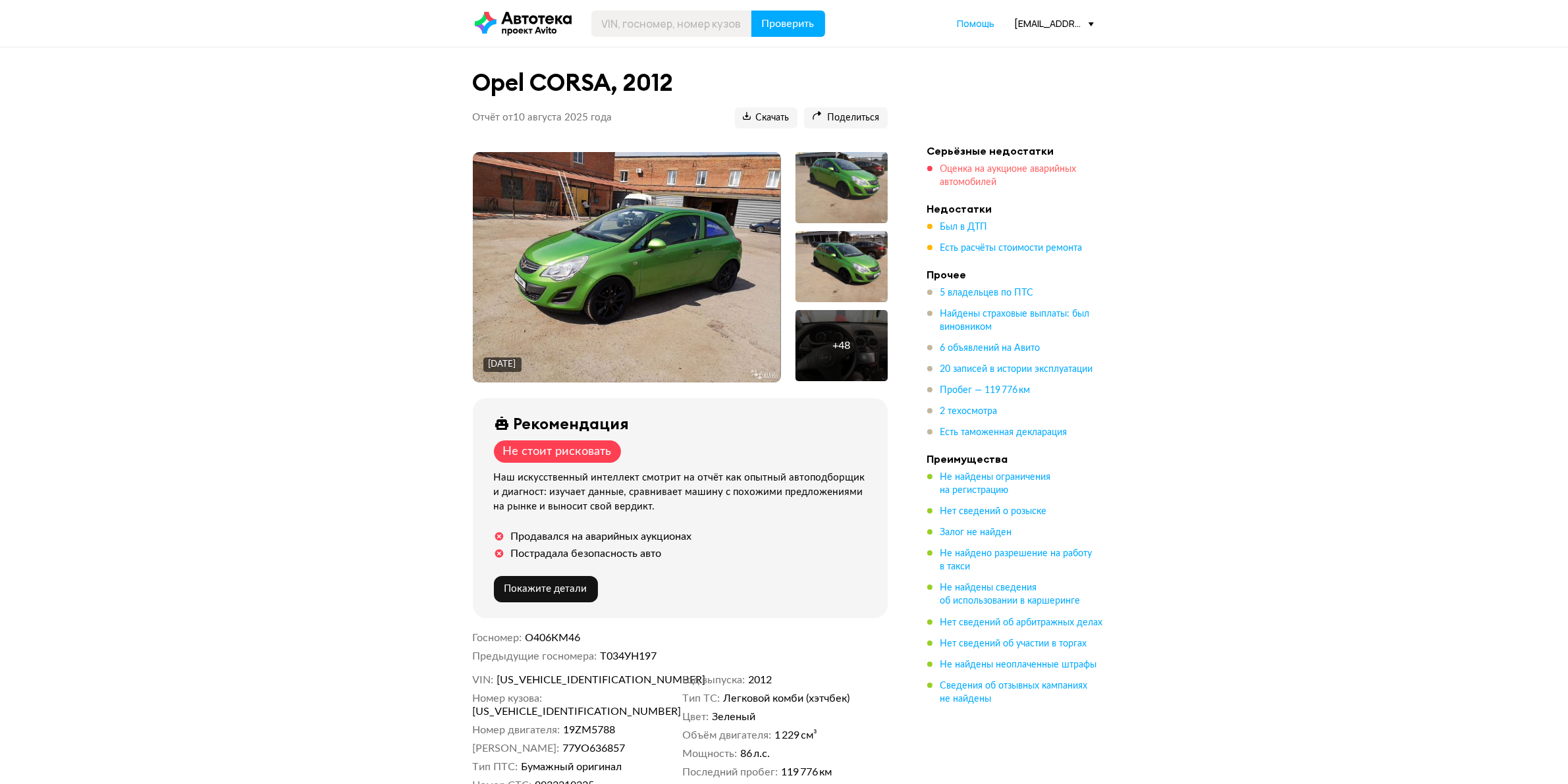
click at [974, 171] on span "Оценка на аукционе аварийных автомобилей" at bounding box center [1008, 176] width 137 height 23
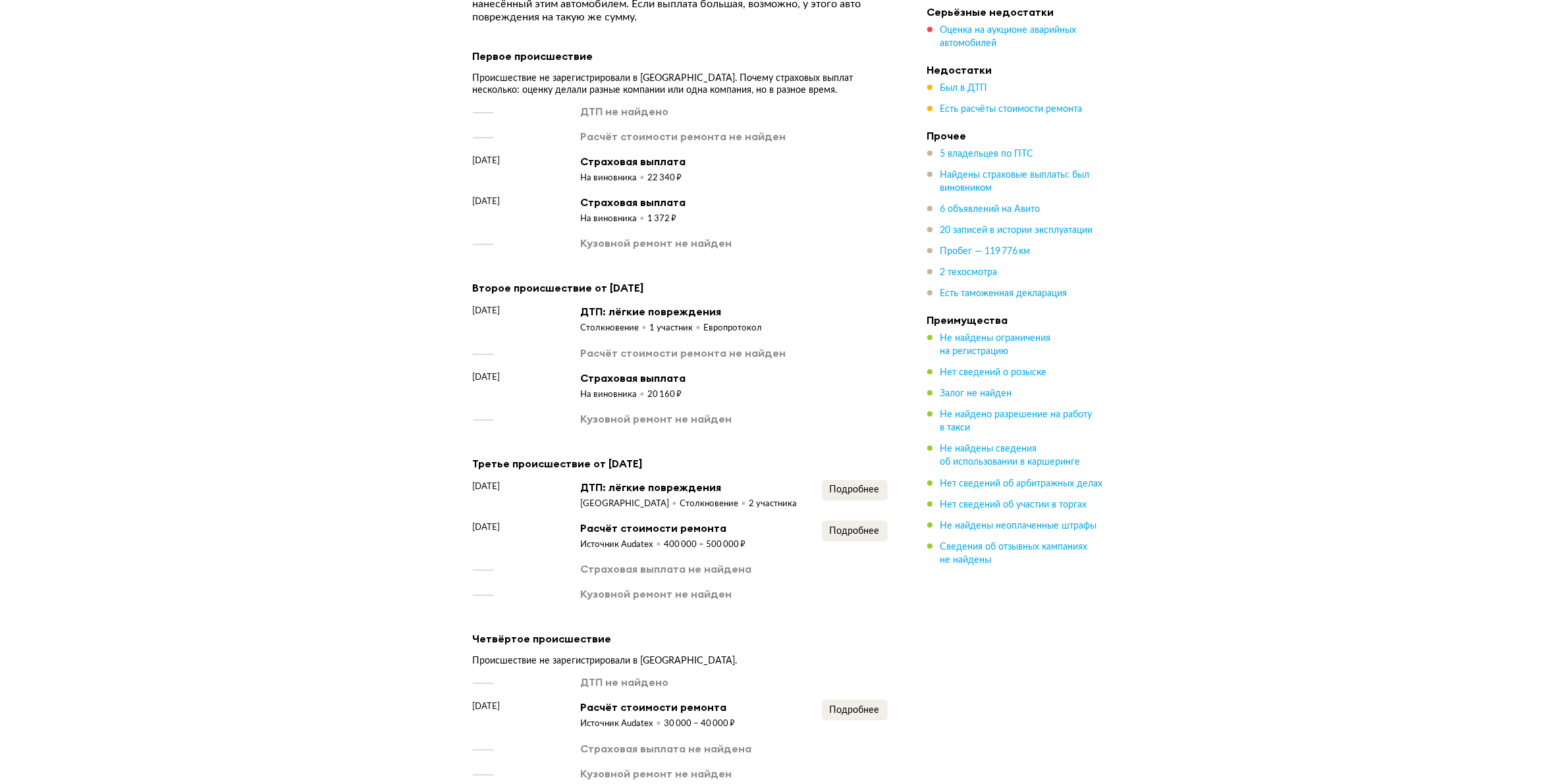
scroll to position [1946, 0]
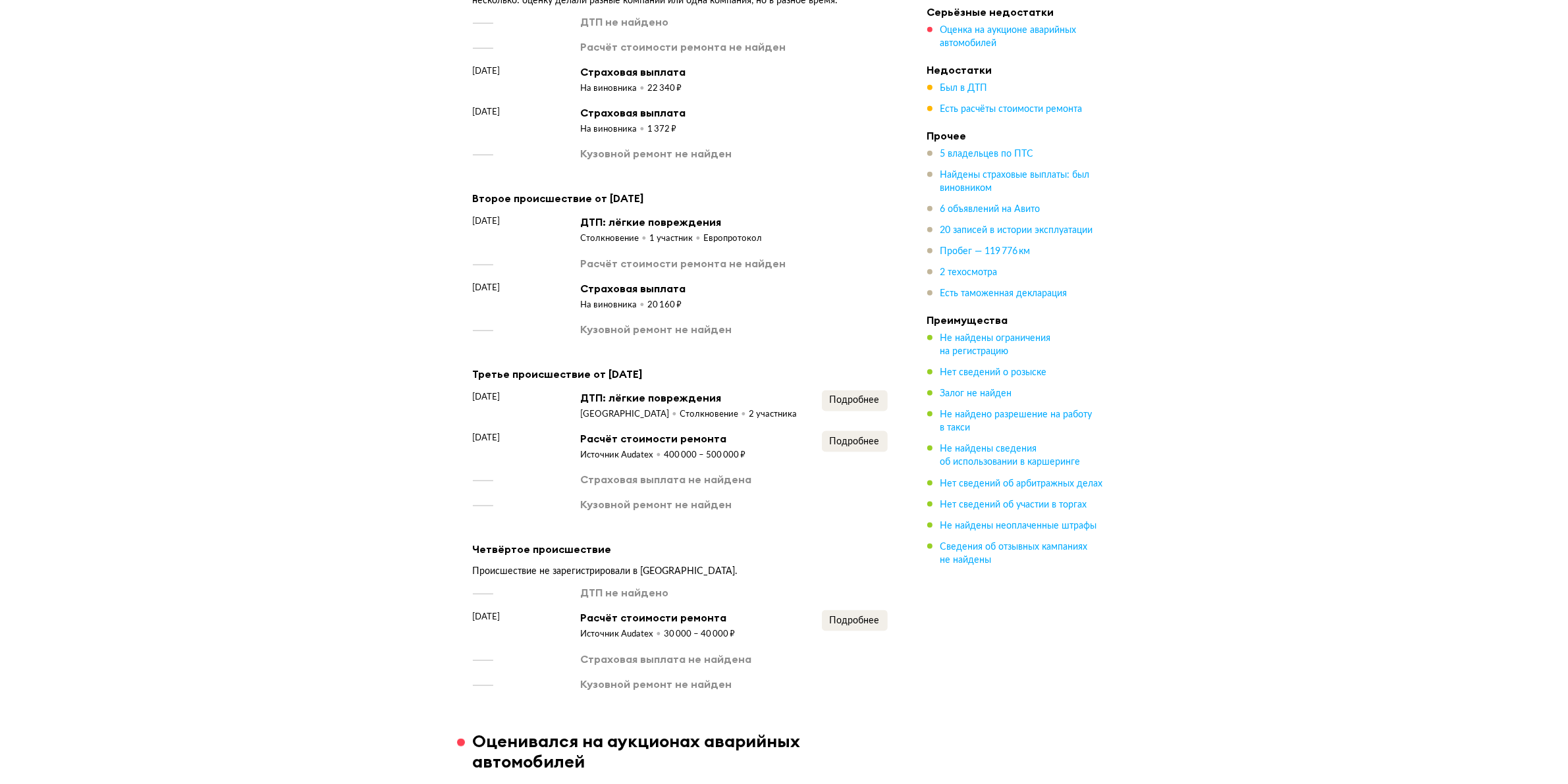
click at [839, 378] on div "Третье происшествие от 17 января 2018 года 17 января 2018 года ДТП: лёгкие повр…" at bounding box center [680, 438] width 415 height 147
click at [841, 396] on span "Подробнее" at bounding box center [855, 400] width 50 height 9
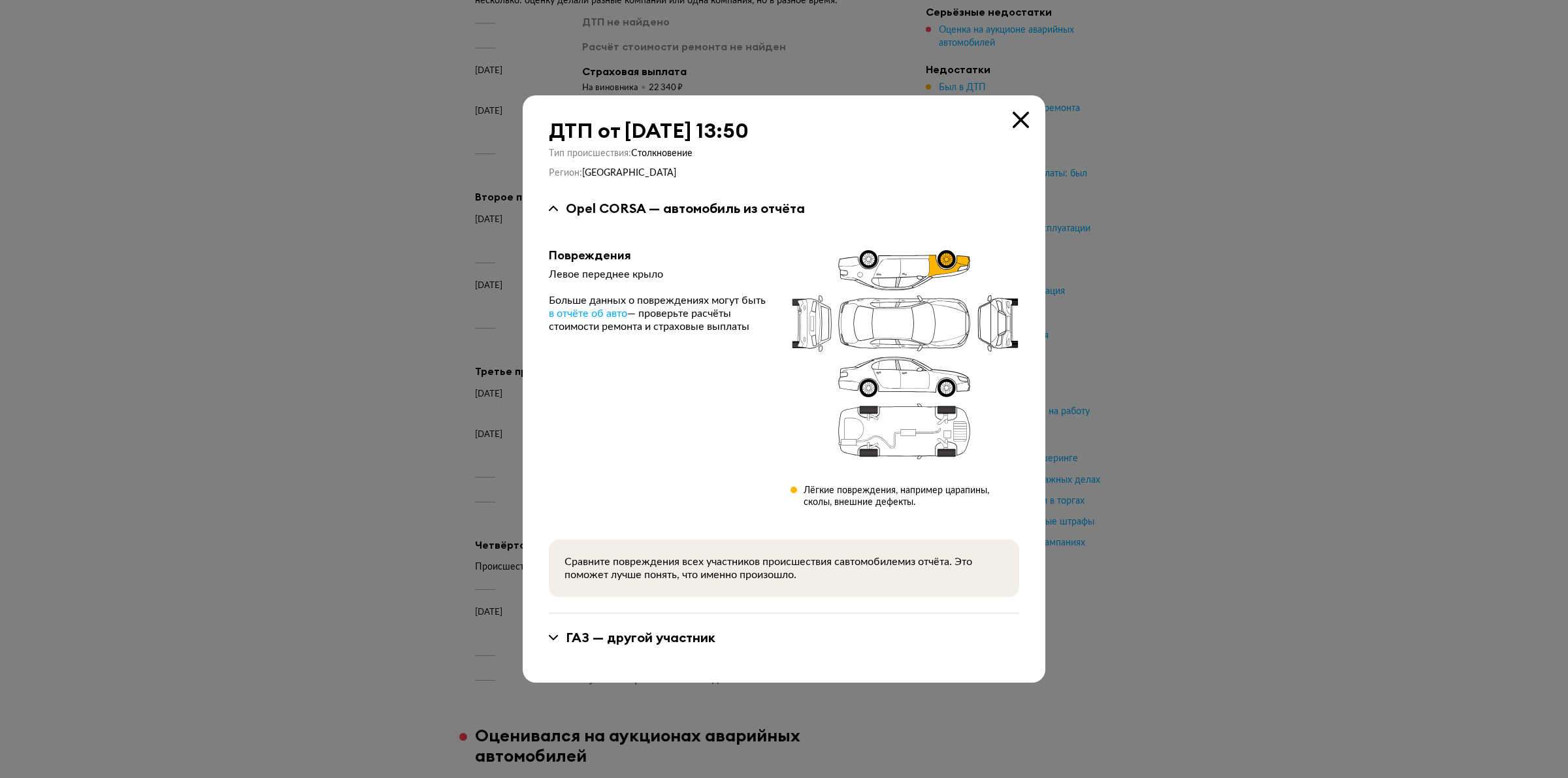
click at [1019, 123] on icon at bounding box center [1020, 119] width 16 height 16
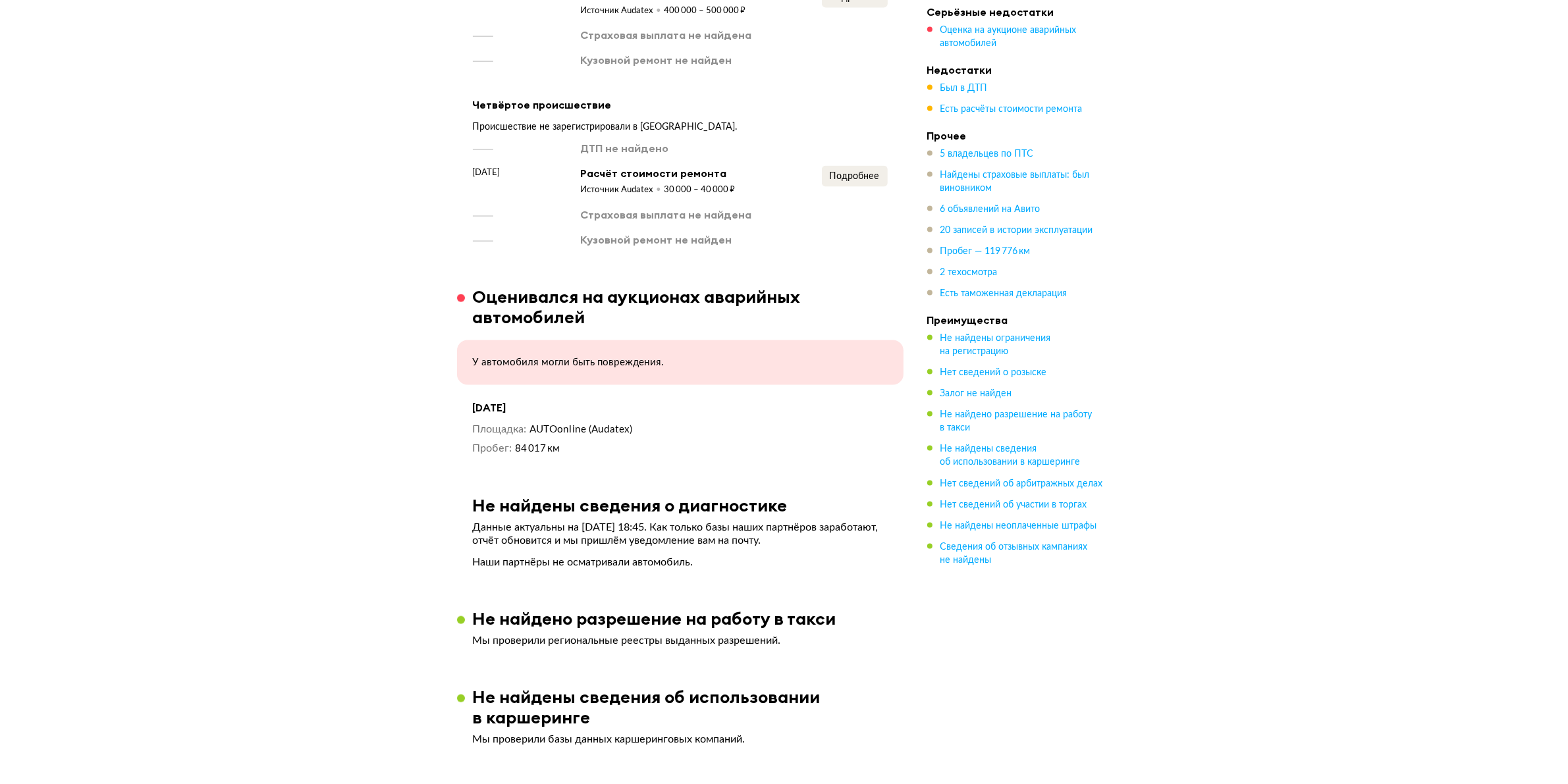
scroll to position [2440, 0]
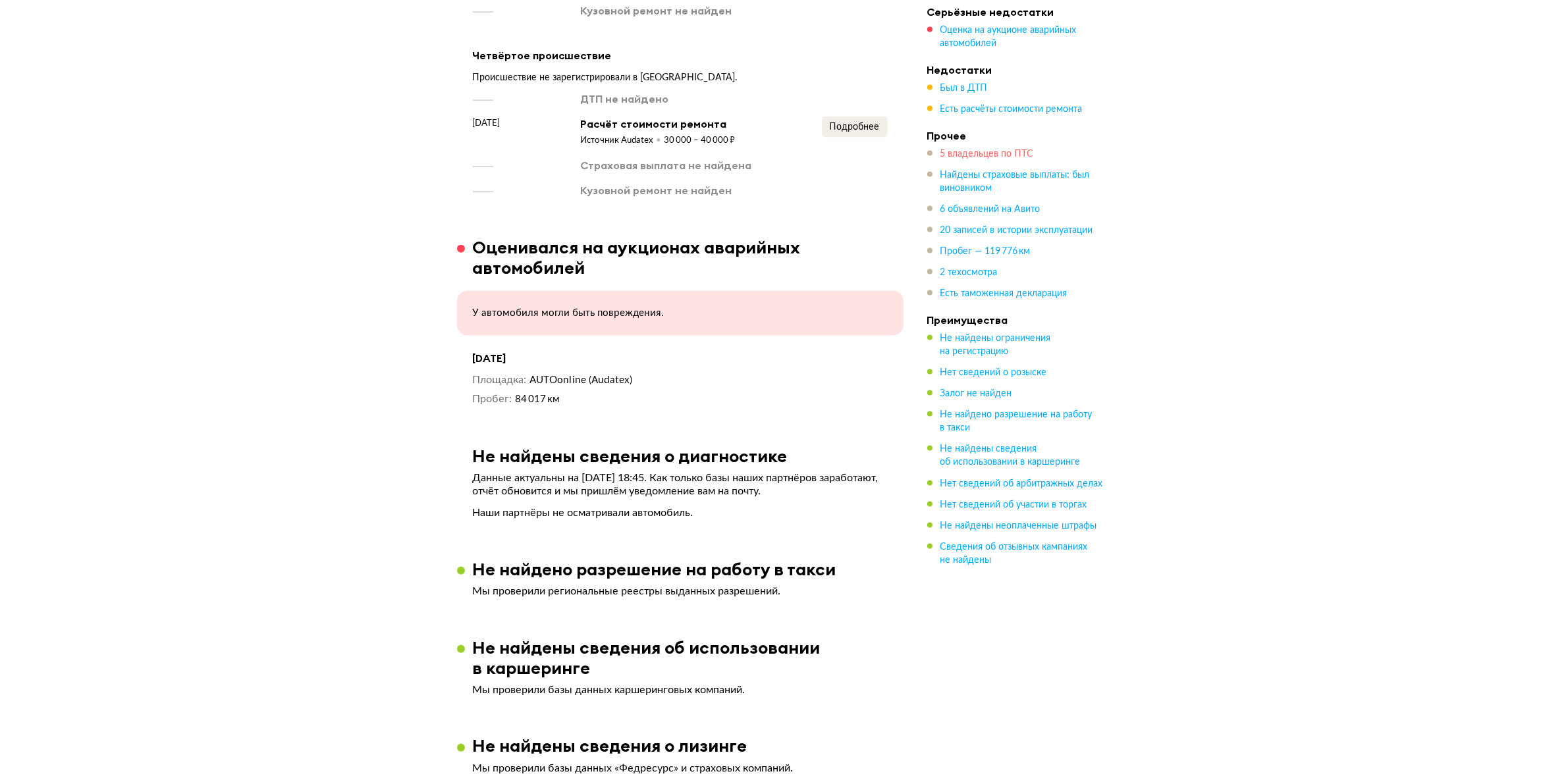
click at [976, 156] on span "5 владельцев по ПТС" at bounding box center [987, 154] width 94 height 9
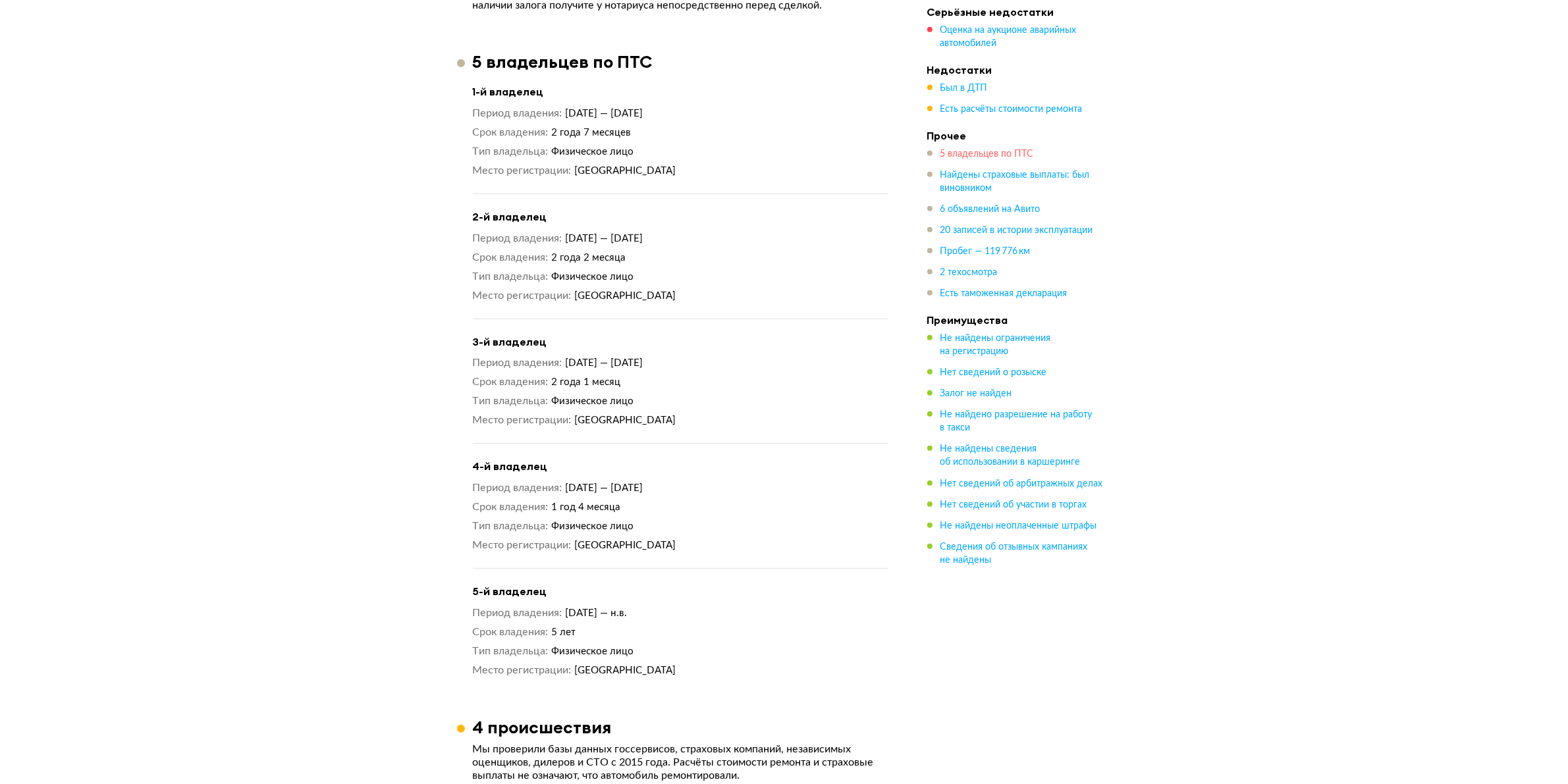
scroll to position [1038, 0]
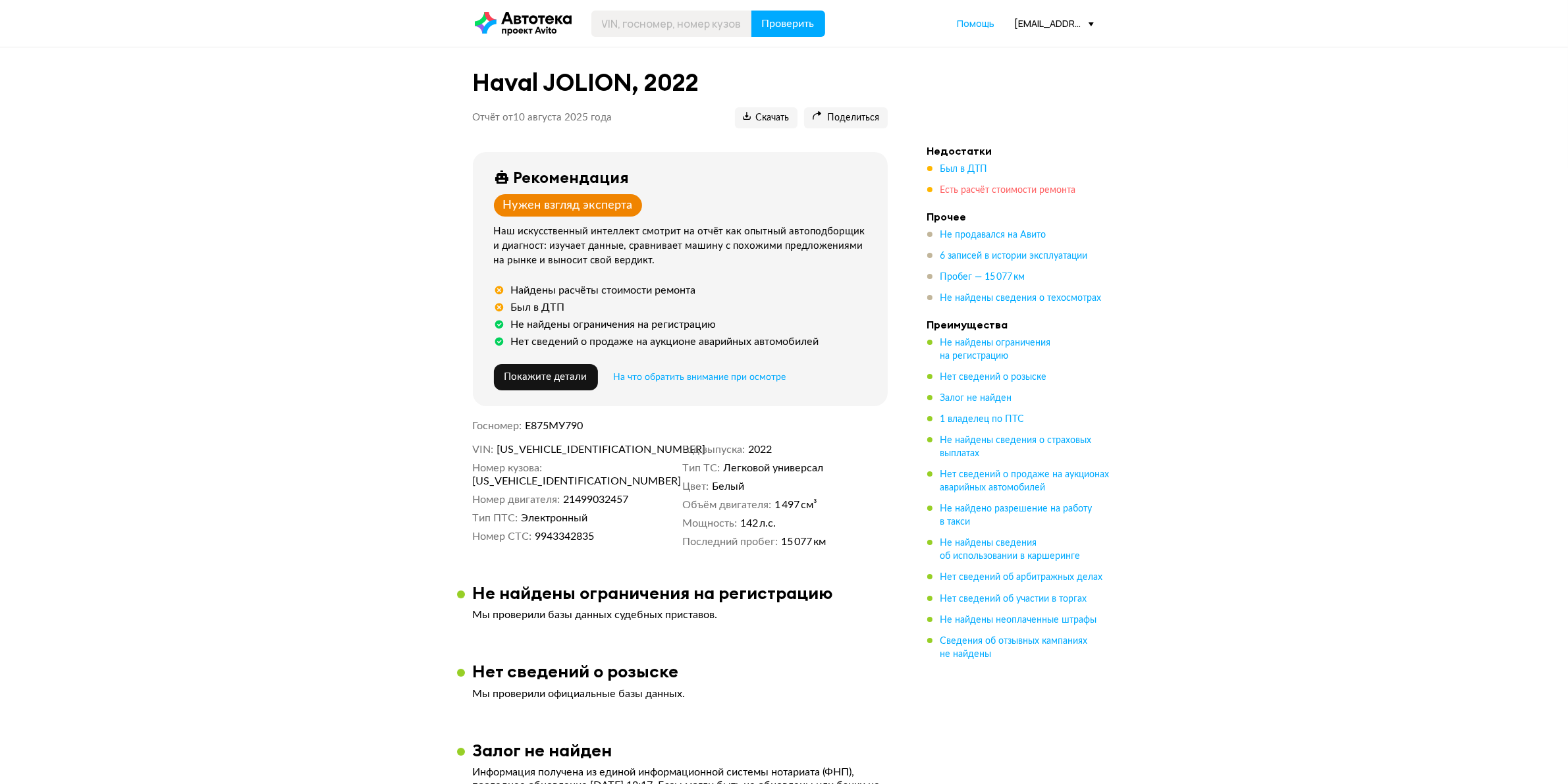
click at [975, 186] on span "Есть расчёт стоимости ремонта" at bounding box center [1008, 190] width 136 height 9
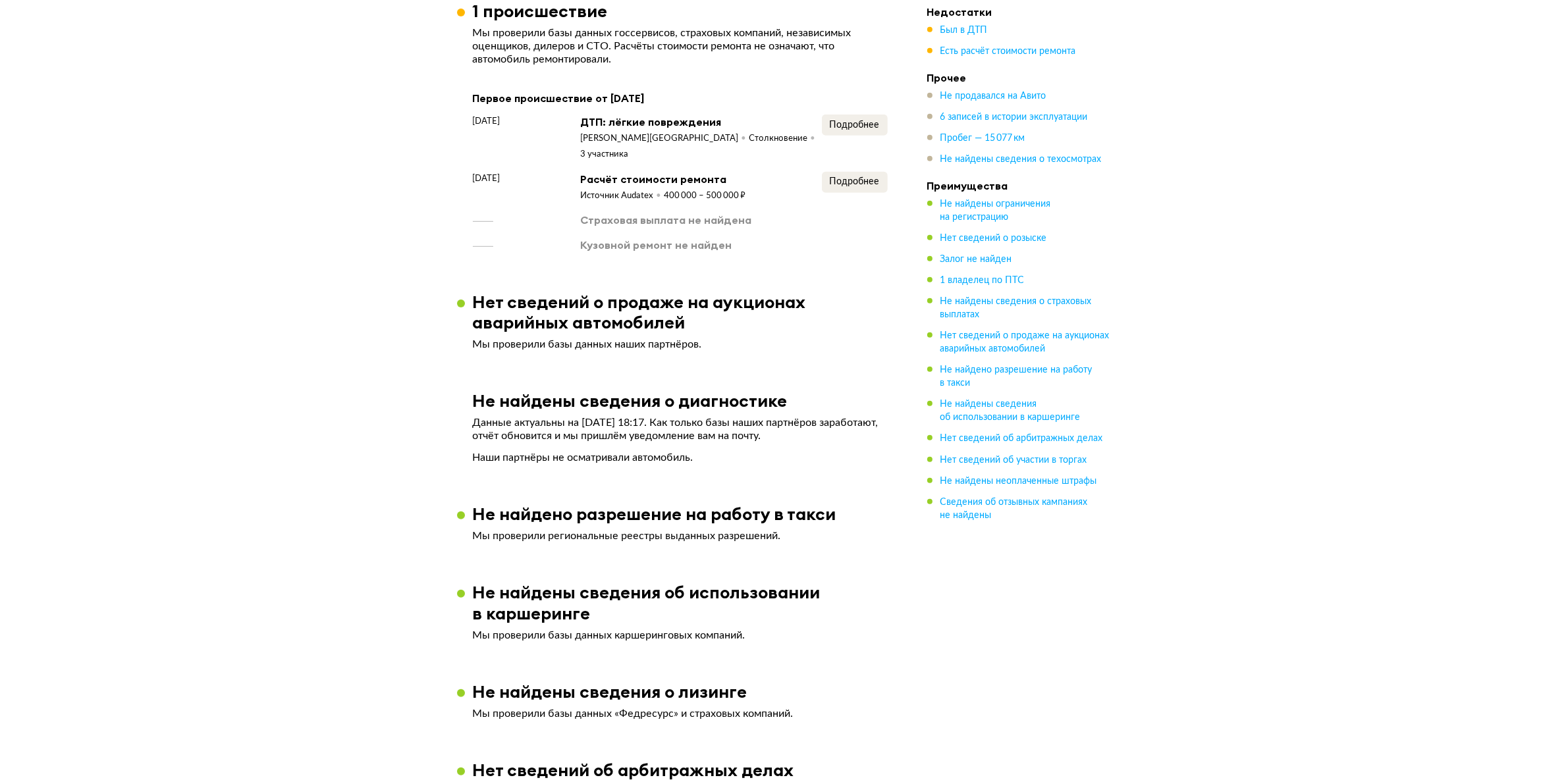
scroll to position [853, 0]
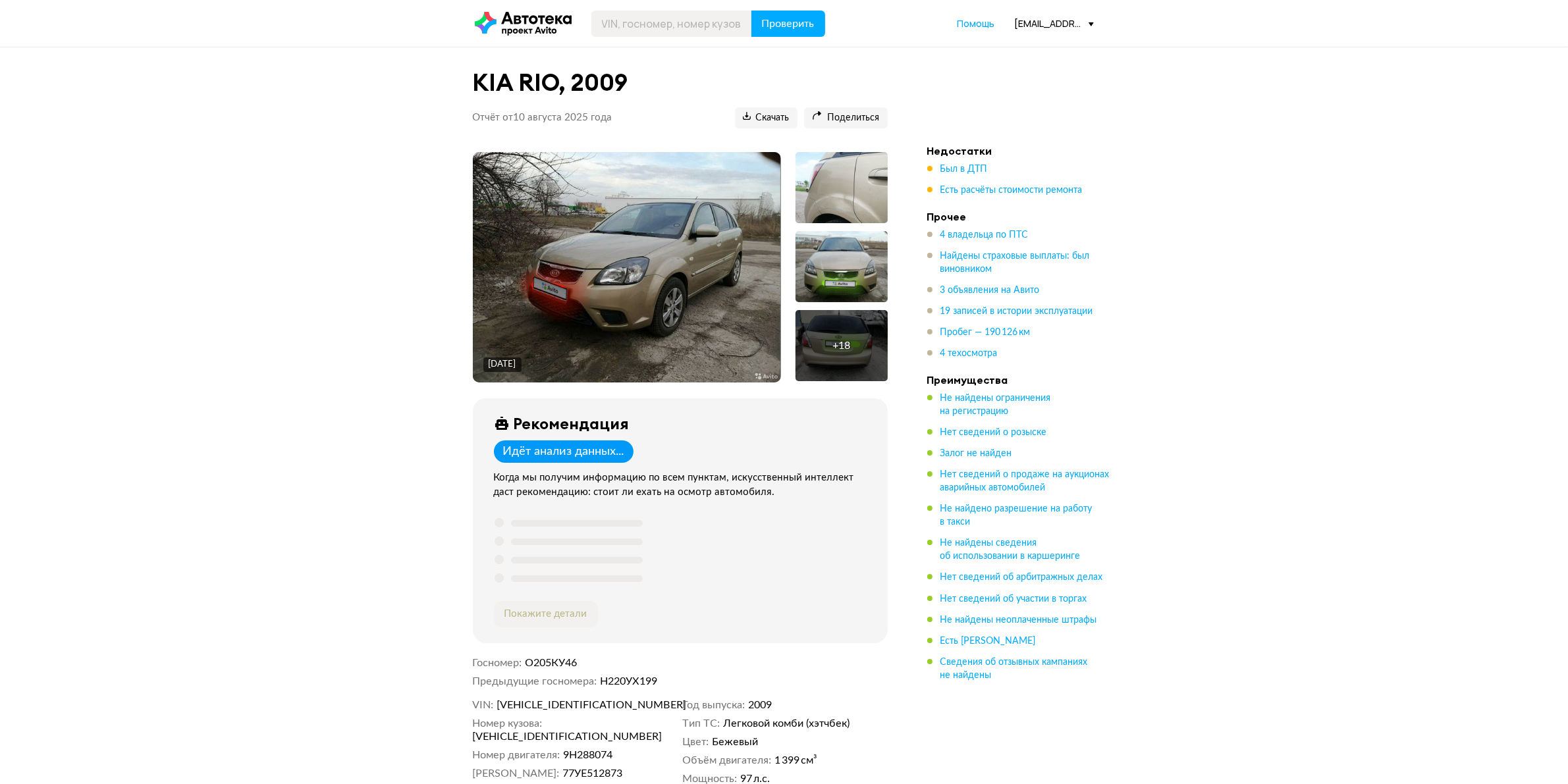
click at [973, 176] on span "Был в ДТП" at bounding box center [963, 169] width 48 height 13
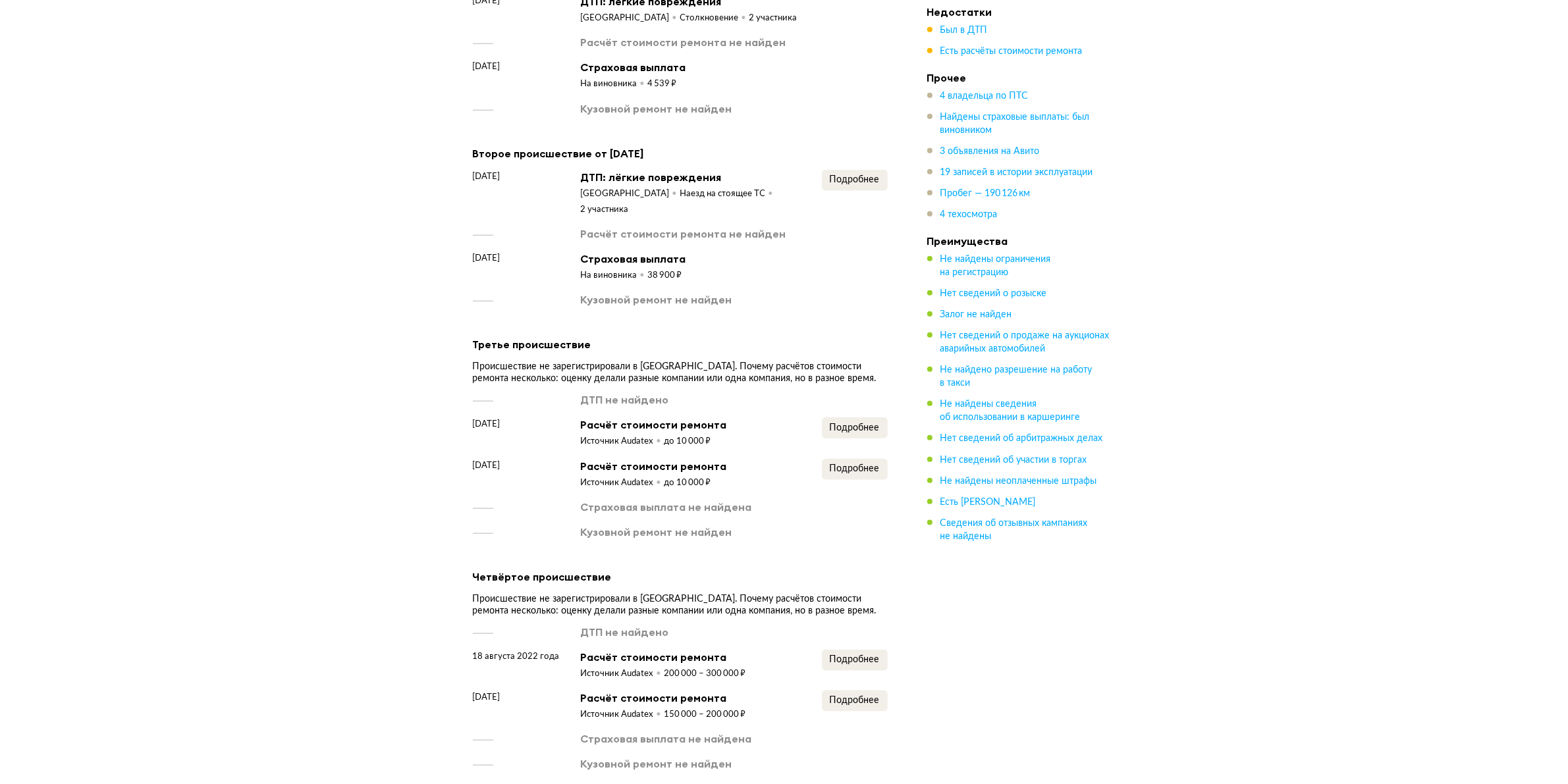
scroll to position [1838, 0]
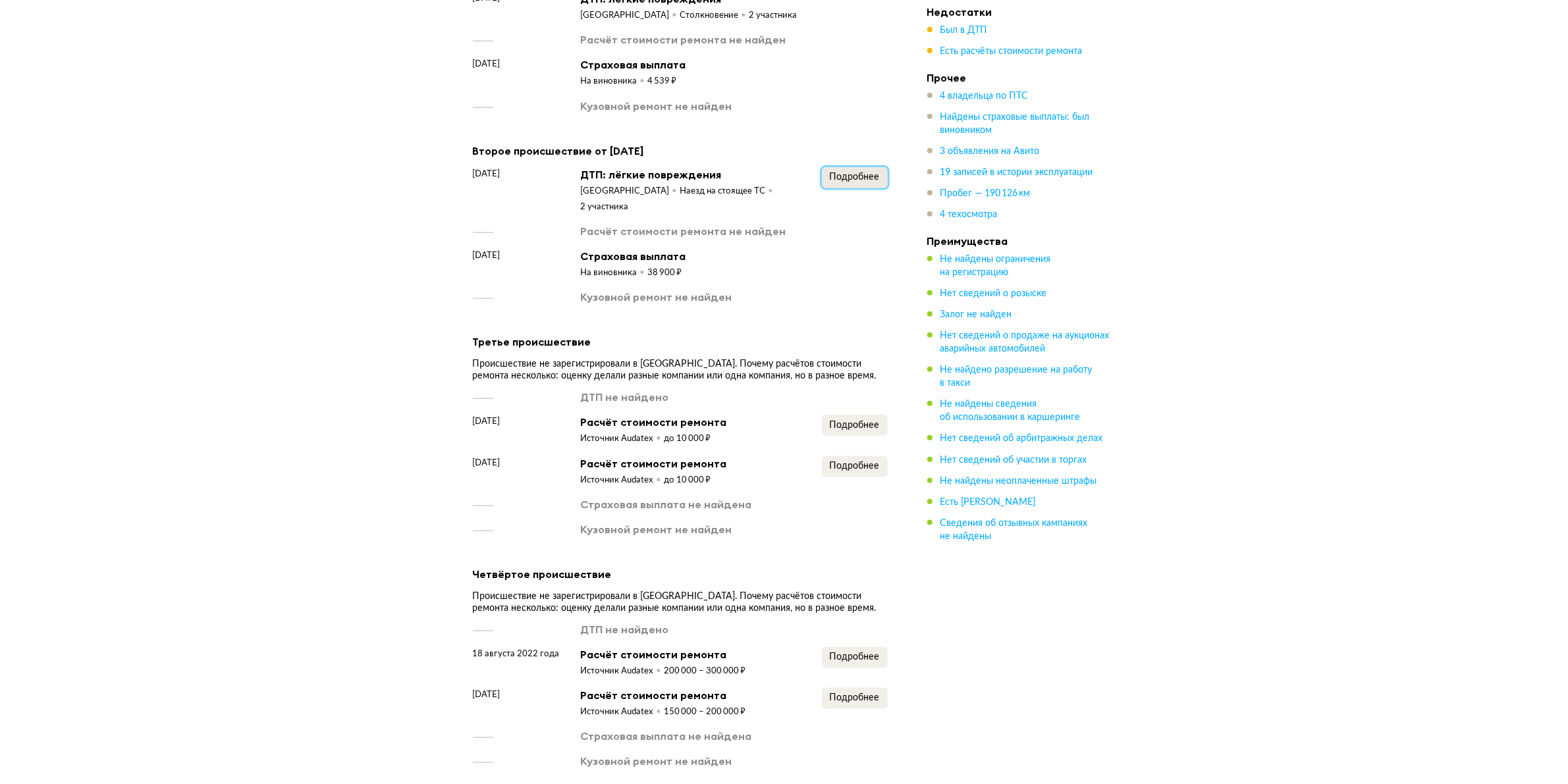
click at [843, 172] on span "Подробнее" at bounding box center [855, 177] width 50 height 9
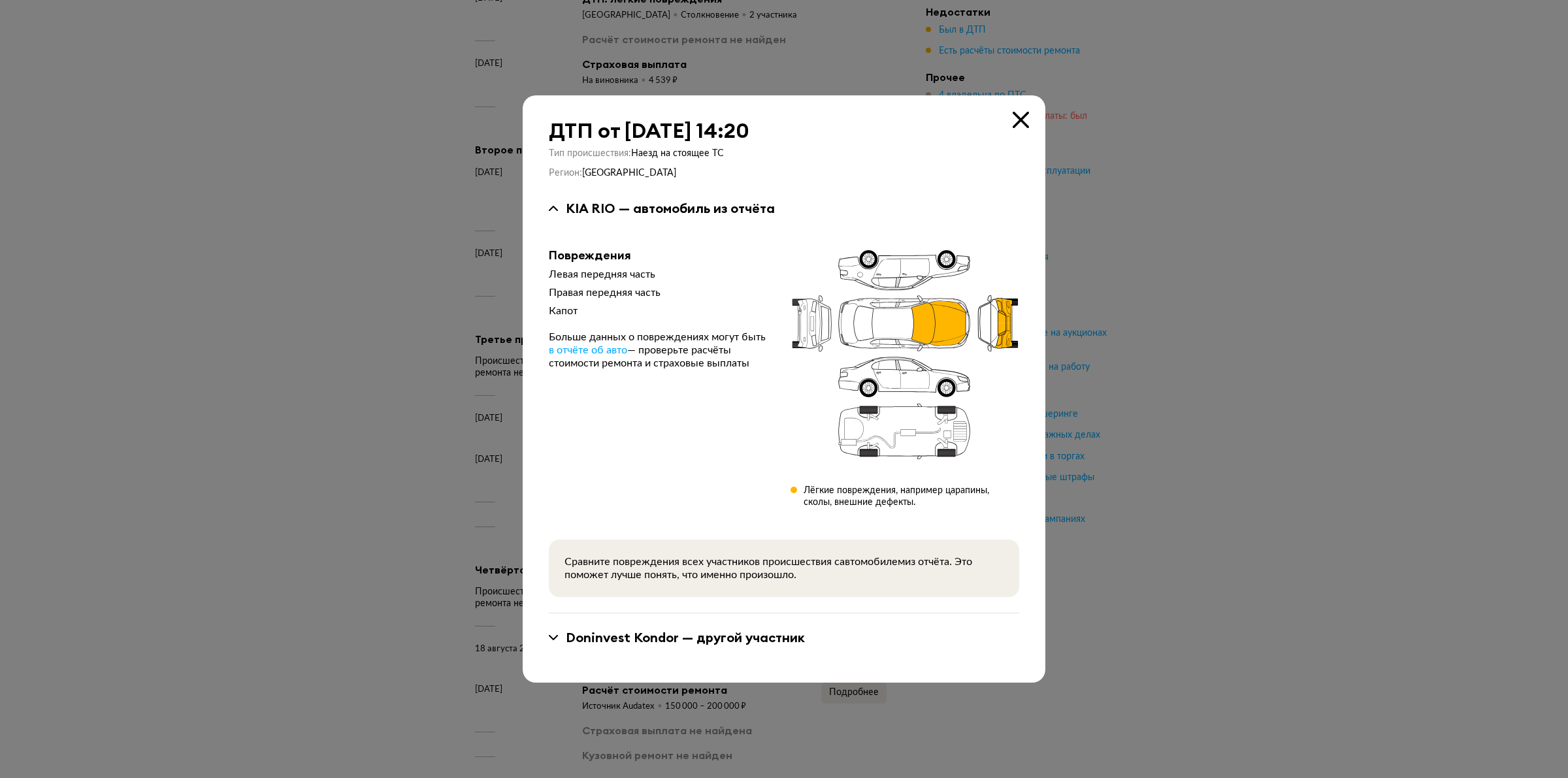
click at [1024, 118] on icon at bounding box center [1020, 119] width 16 height 16
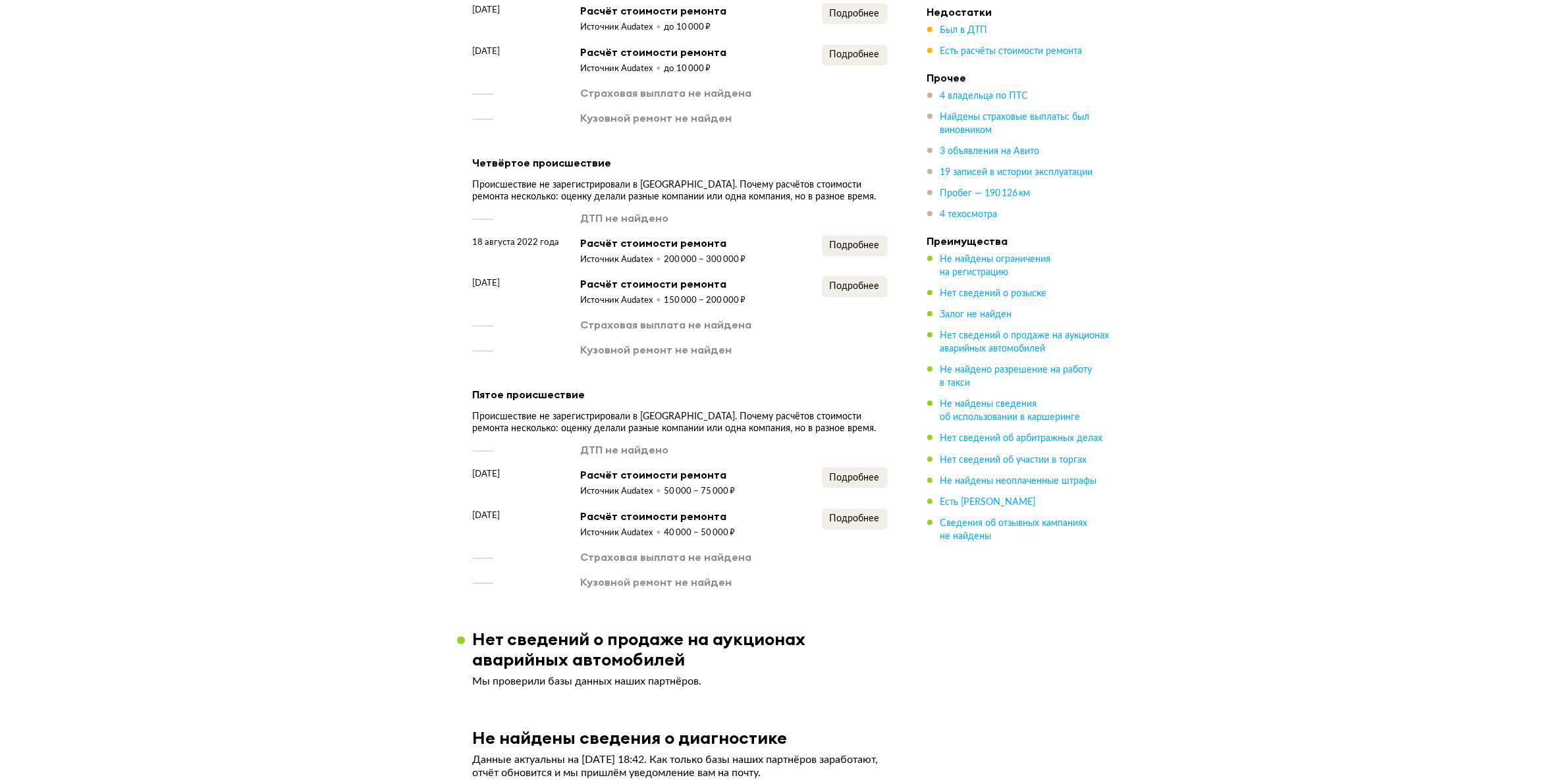
scroll to position [2332, 0]
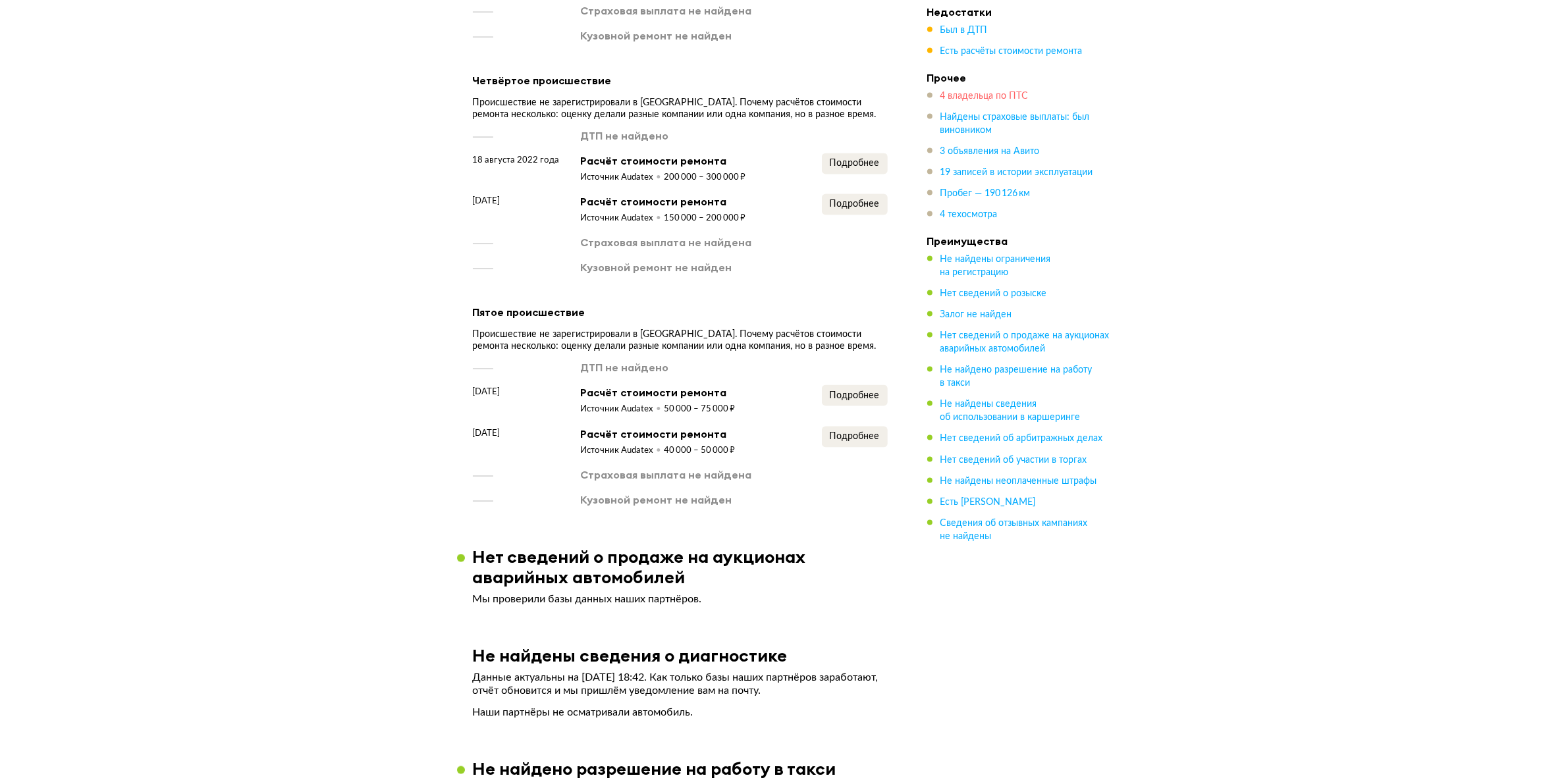
click at [977, 96] on span "4 владельца по ПТС" at bounding box center [984, 96] width 88 height 9
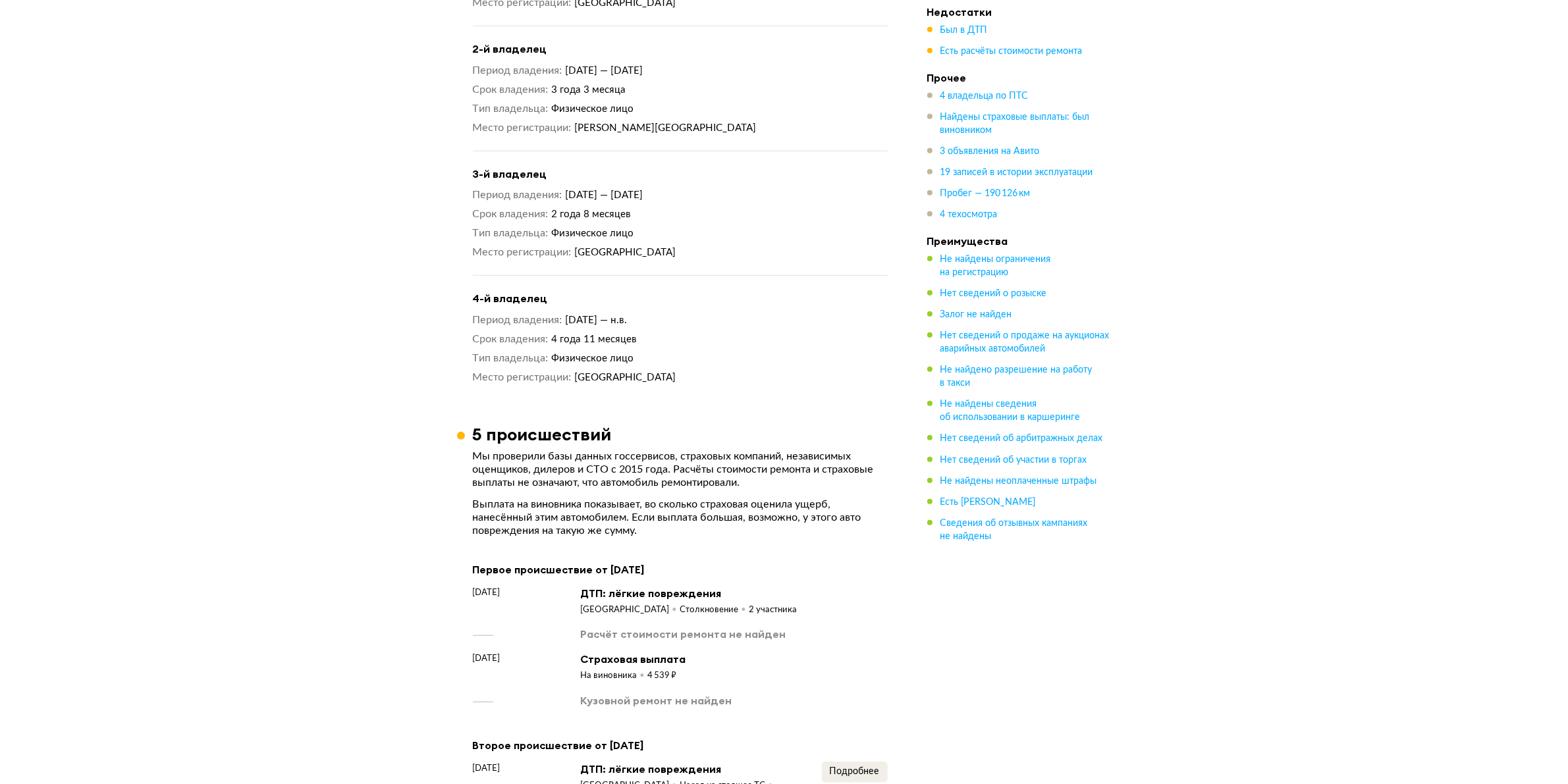
scroll to position [1062, 0]
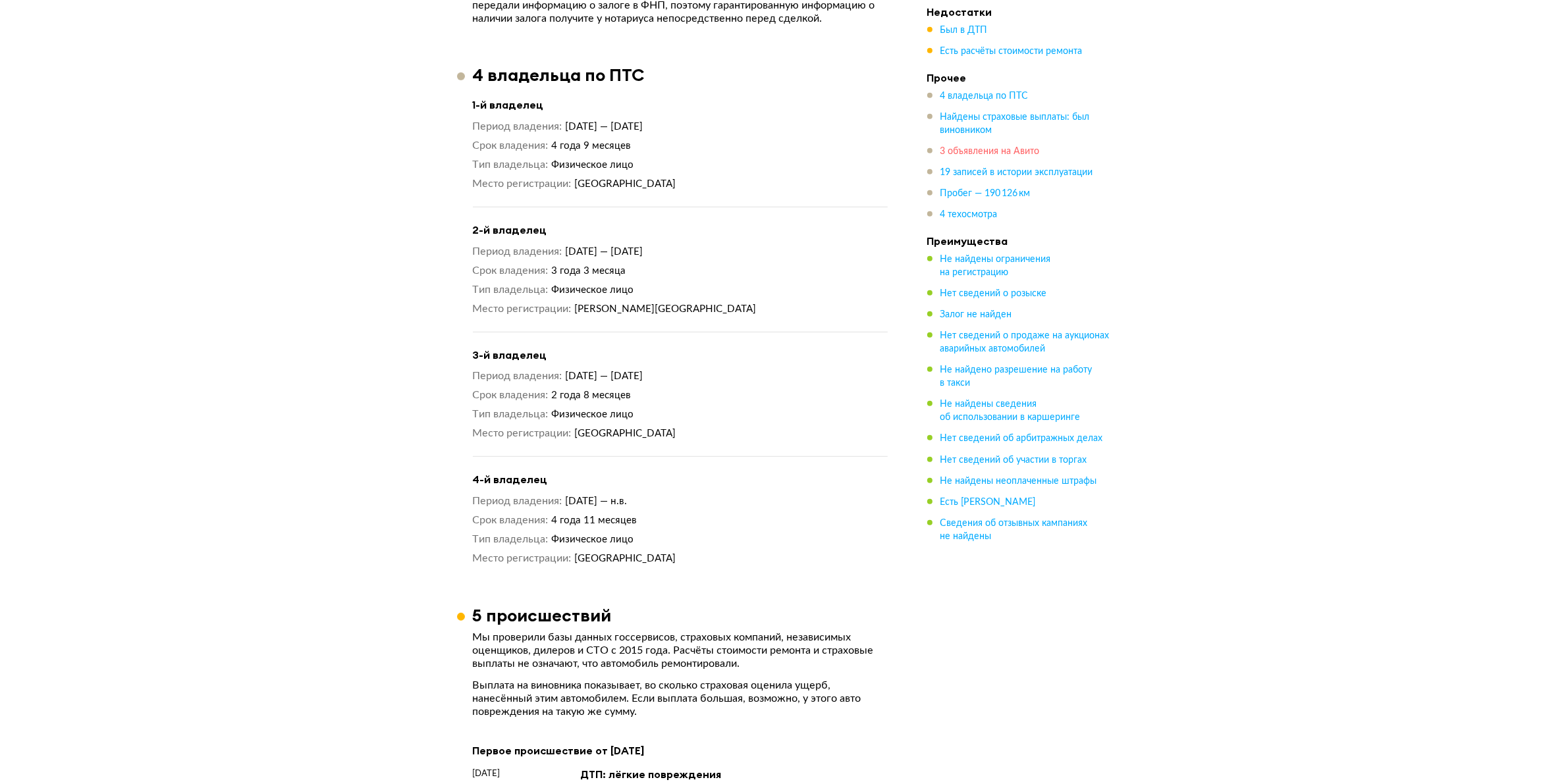
click at [984, 156] on span "3 объявления на Авито" at bounding box center [989, 151] width 99 height 9
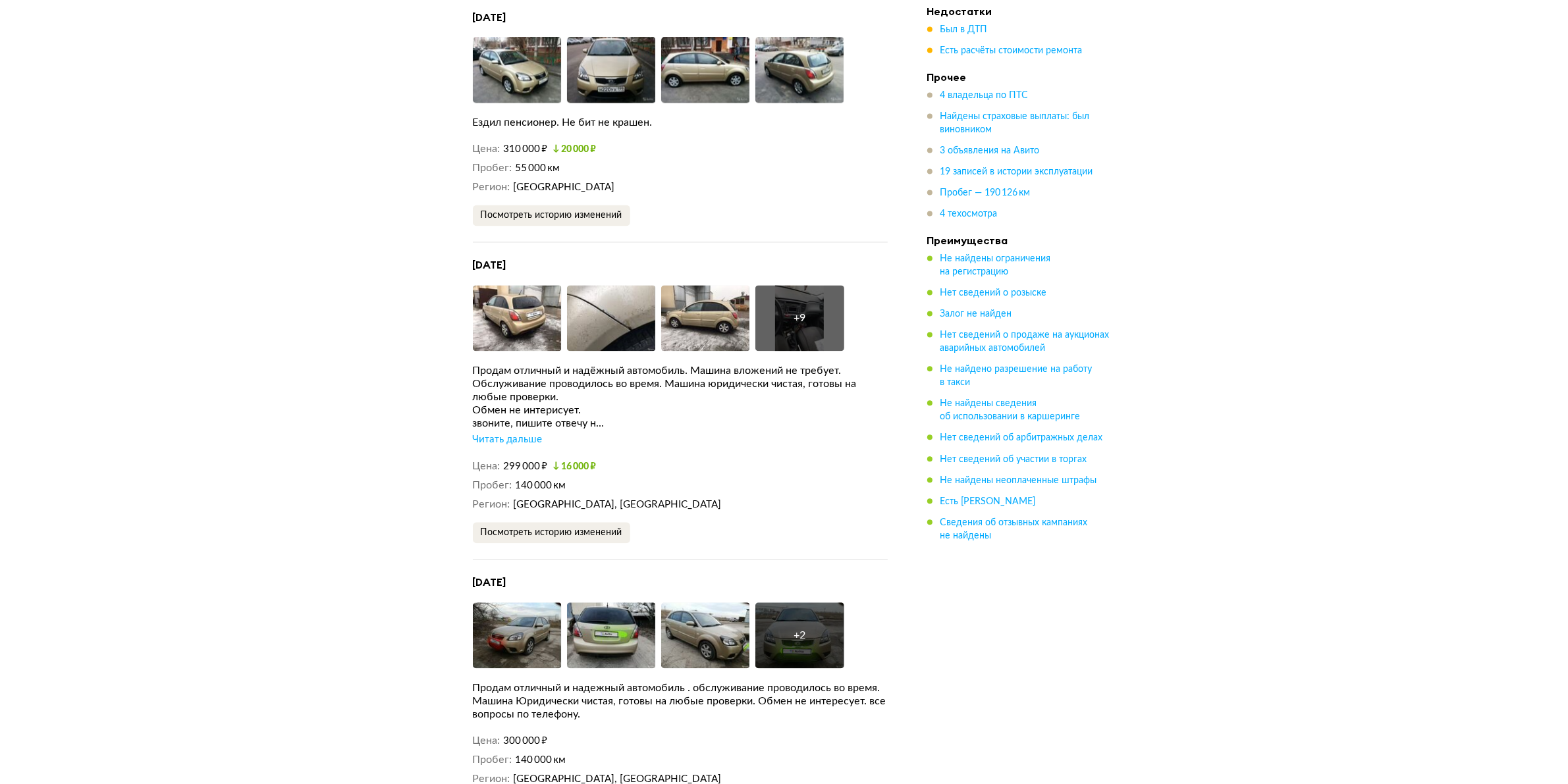
scroll to position [3271, 0]
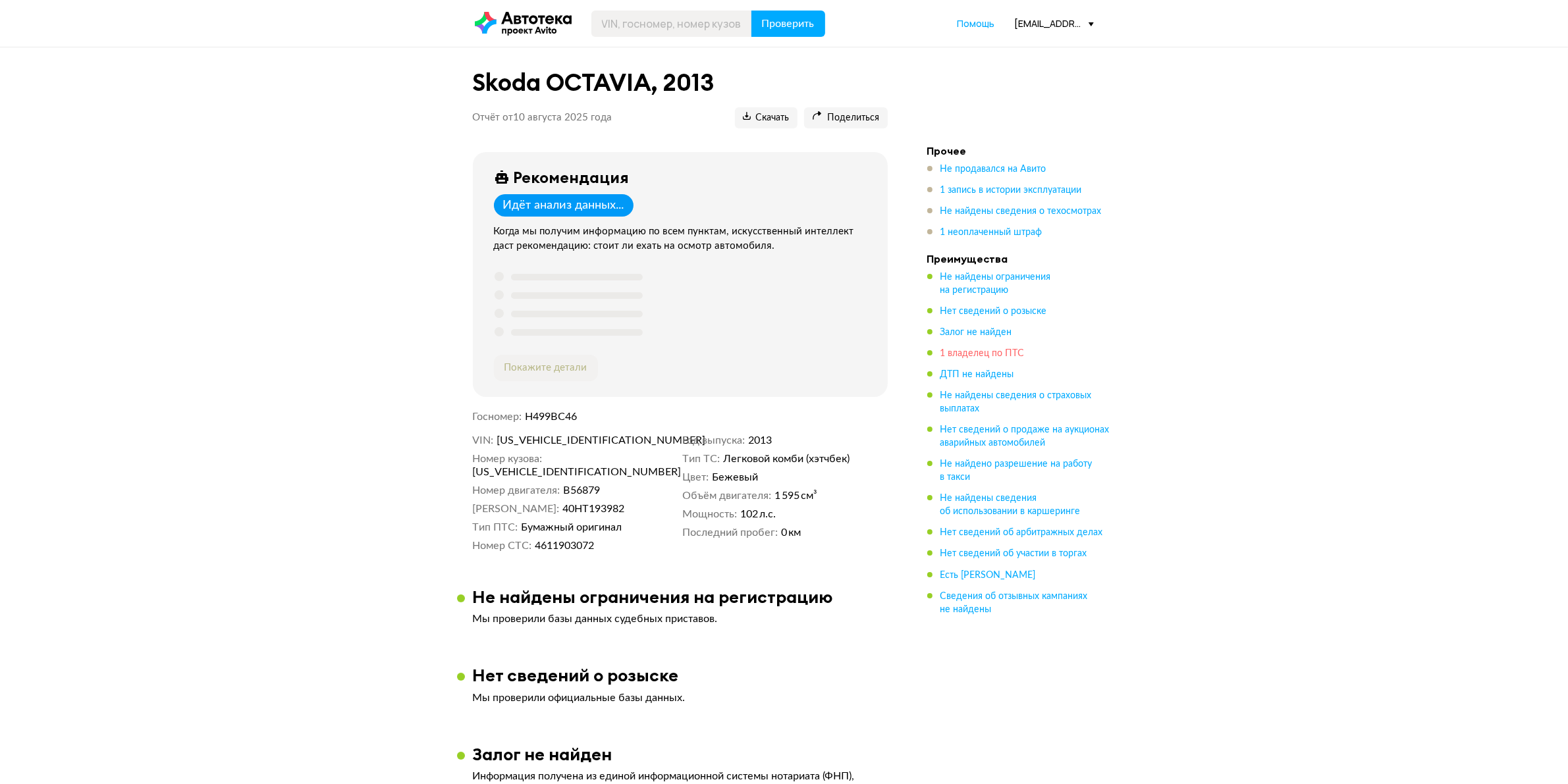
click at [977, 351] on span "1 владелец по ПТС" at bounding box center [982, 353] width 84 height 9
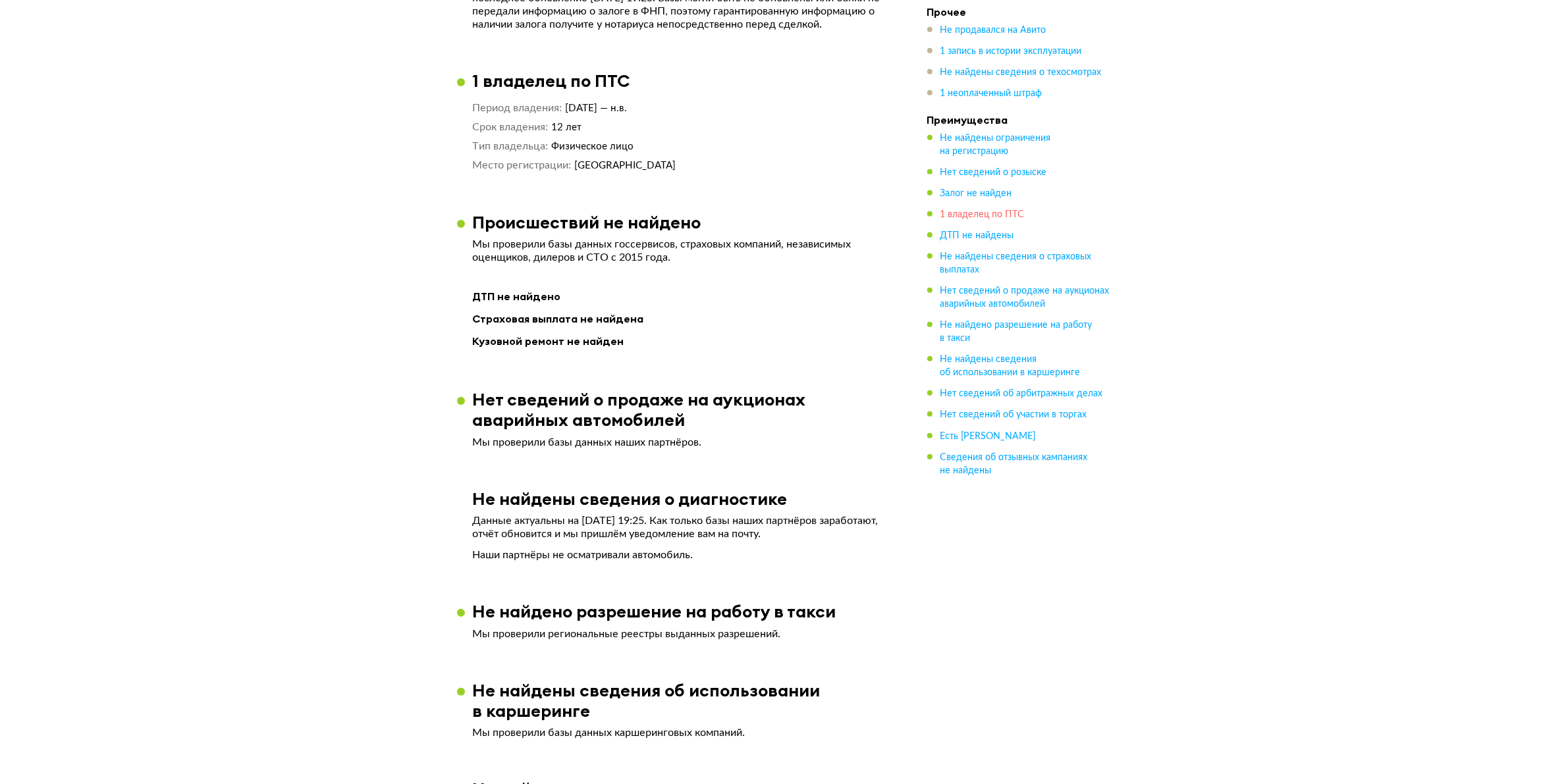
scroll to position [798, 0]
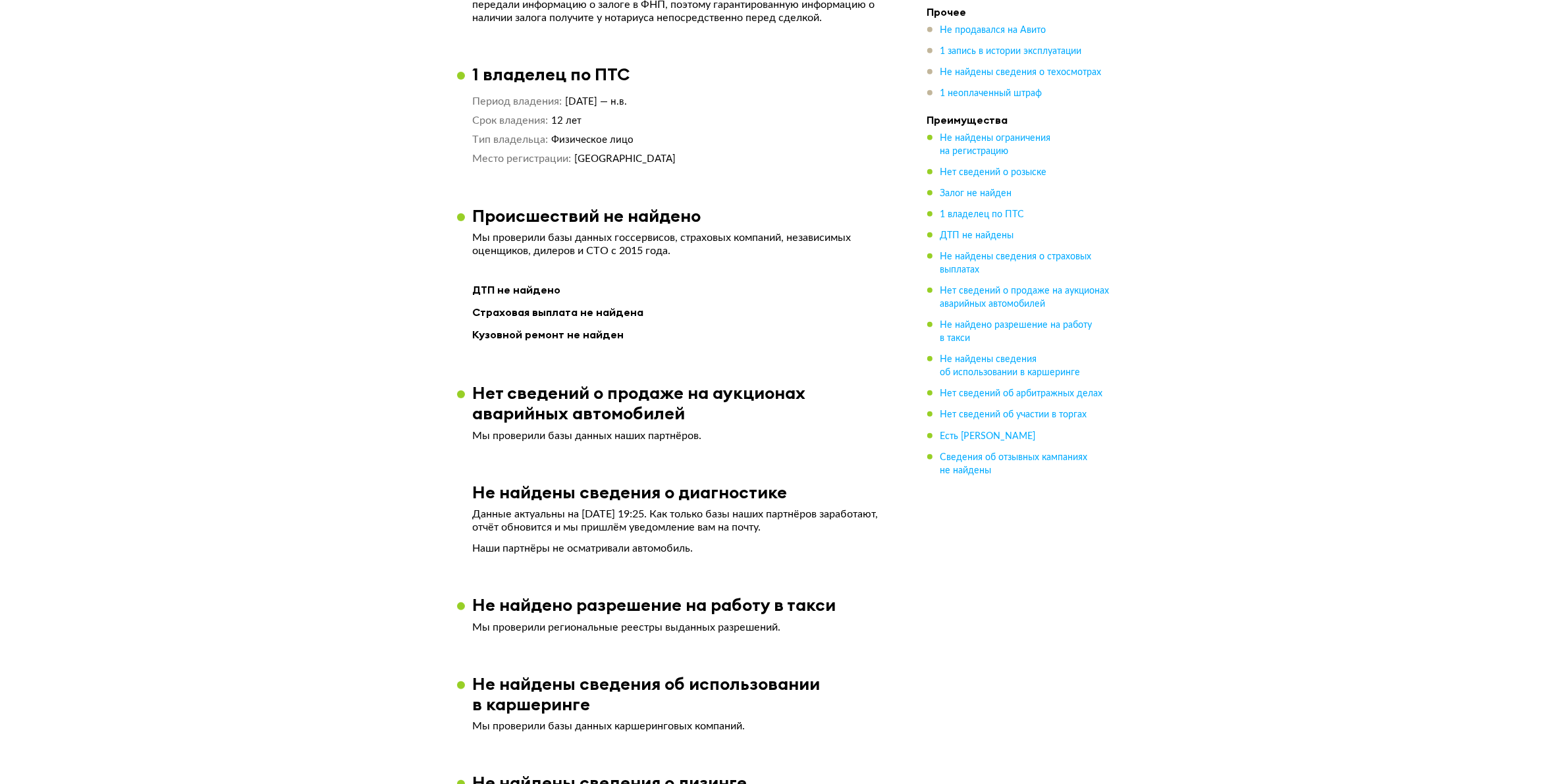
click at [1001, 100] on ul "Прочее Не продавался на Авито 1 запись в истории эксплуатации Не найдены сведен…" at bounding box center [1019, 241] width 184 height 471
click at [996, 93] on span "1 неоплаченный штраф" at bounding box center [991, 94] width 102 height 9
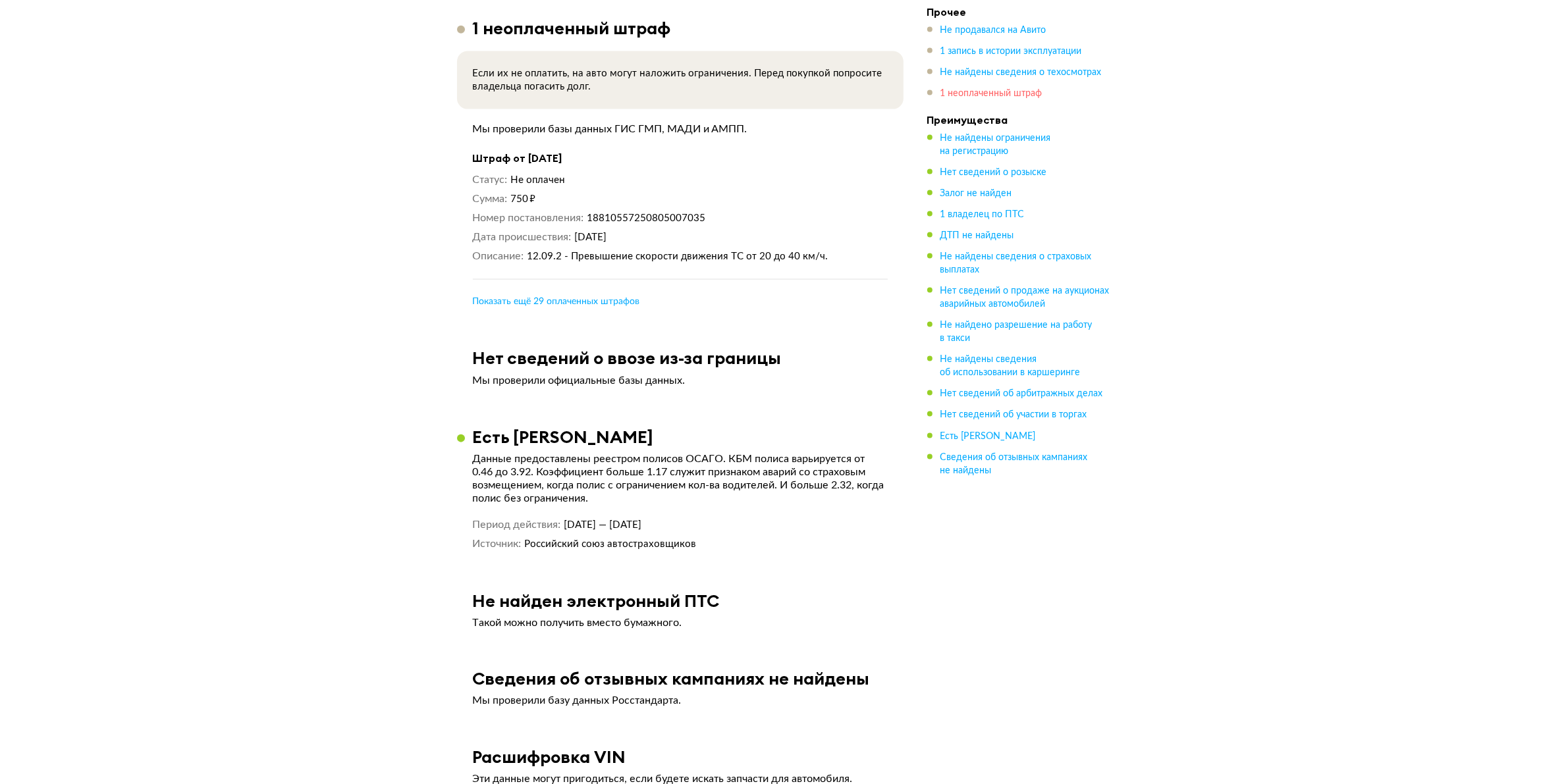
scroll to position [2499, 0]
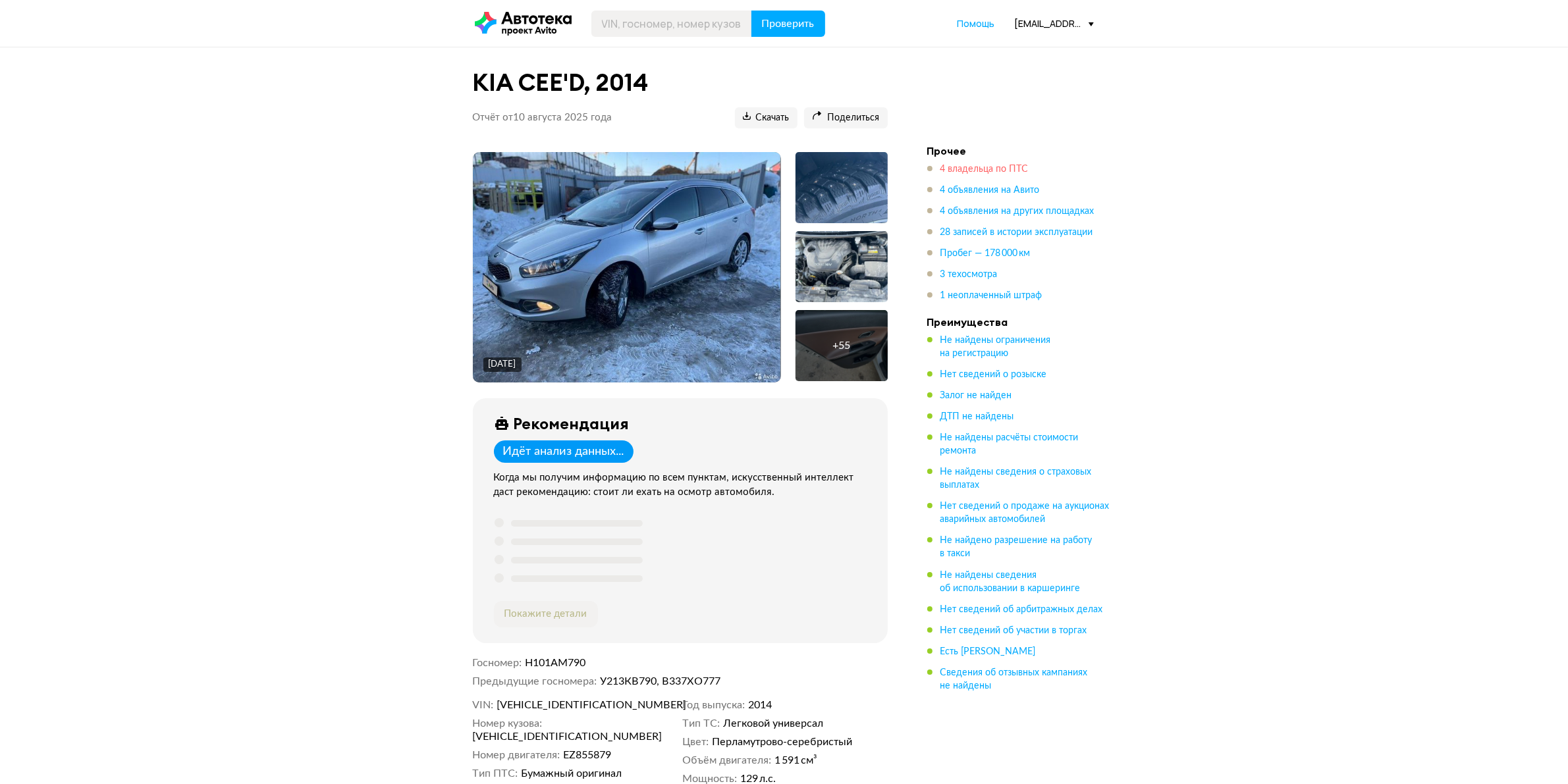
click at [956, 171] on span "4 владельца по ПТС" at bounding box center [984, 169] width 88 height 9
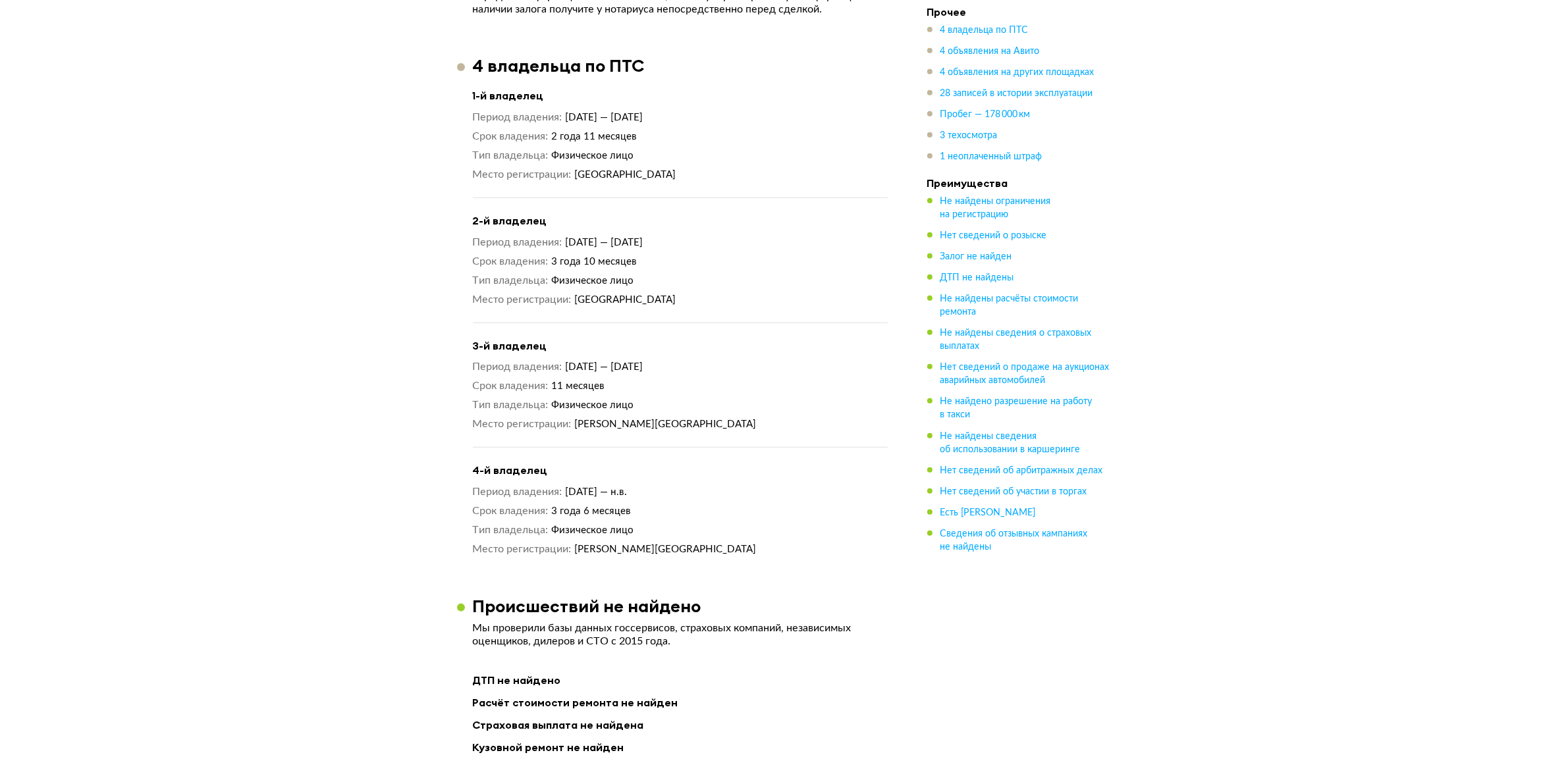
scroll to position [1060, 0]
click at [988, 50] on span "4 объявления на Авито" at bounding box center [989, 51] width 99 height 9
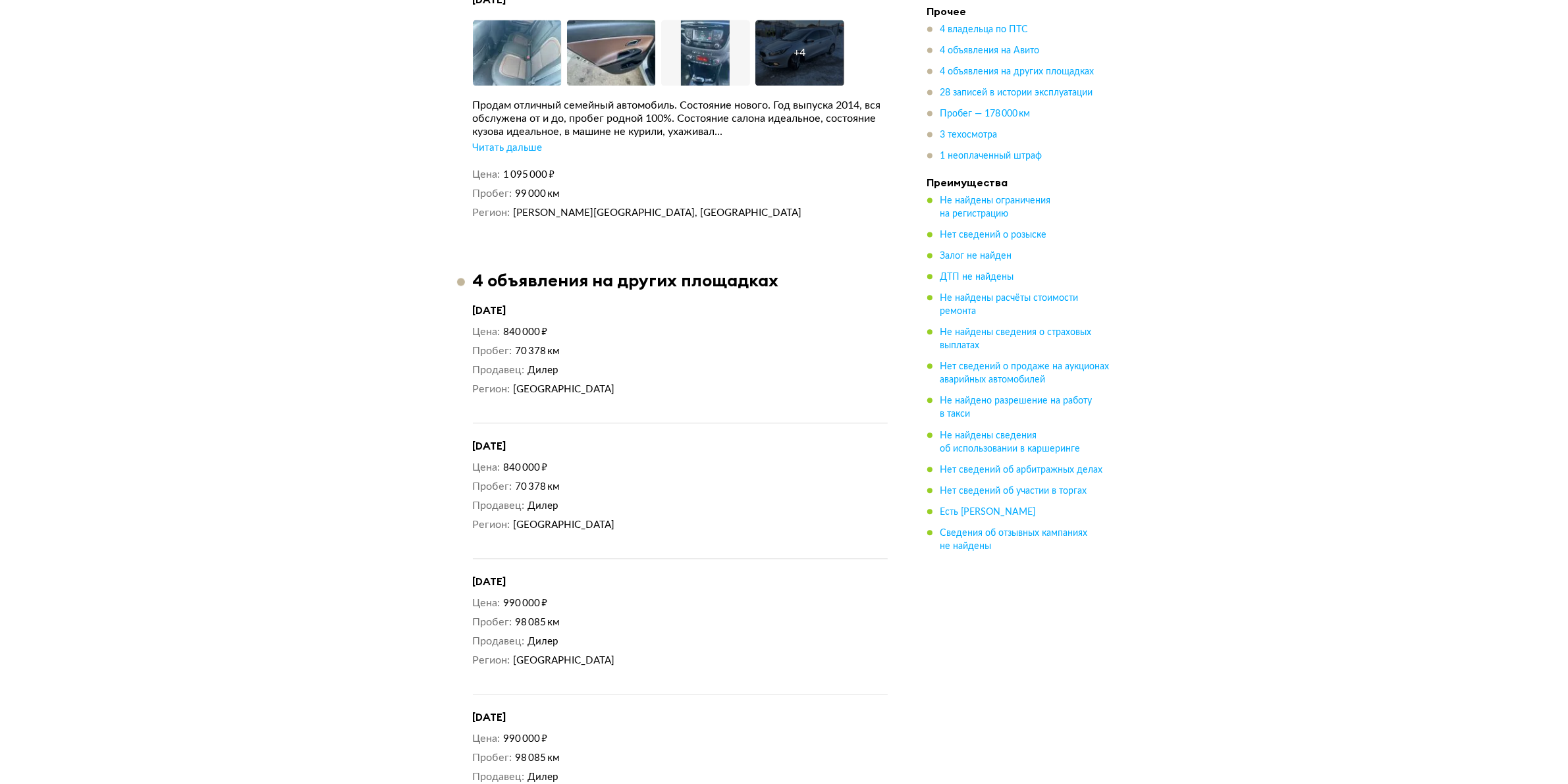
scroll to position [3403, 0]
